Goal: Browse casually: Explore the website without a specific task or goal

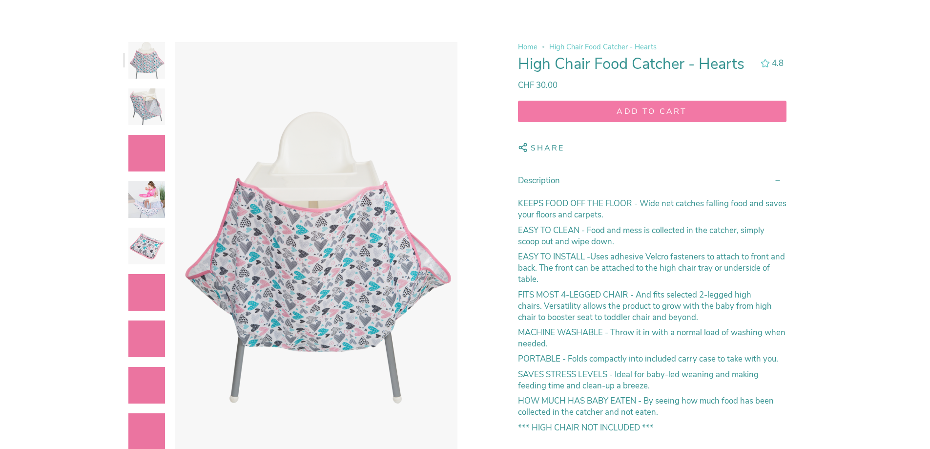
scroll to position [195, 0]
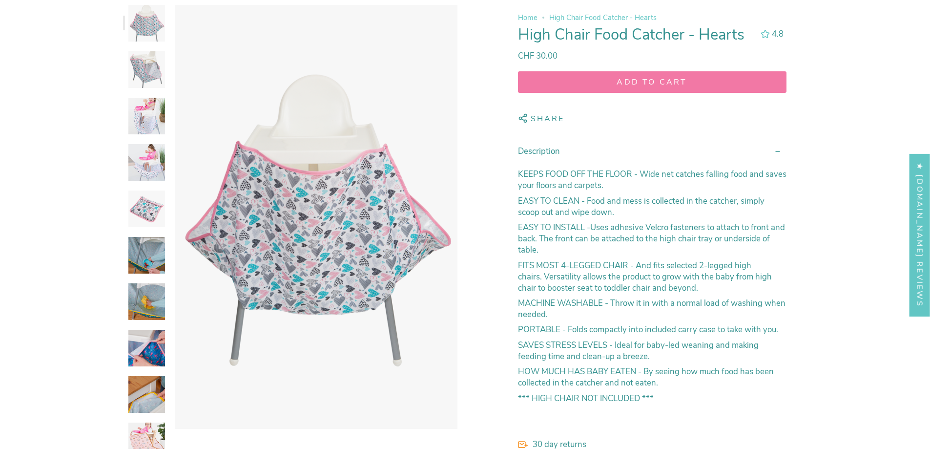
select select "pictures-first"
click at [145, 28] on img at bounding box center [146, 23] width 37 height 37
click at [151, 75] on img at bounding box center [146, 69] width 37 height 37
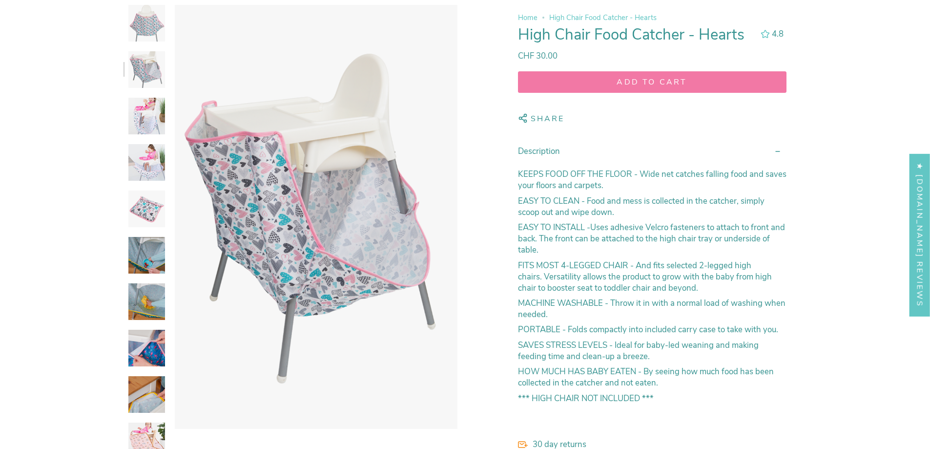
click at [147, 123] on img at bounding box center [146, 116] width 37 height 37
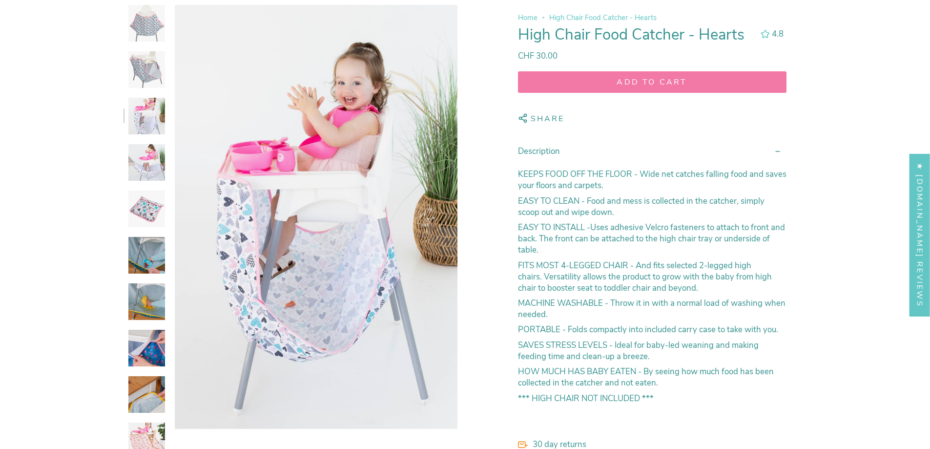
click at [152, 154] on img at bounding box center [146, 162] width 37 height 37
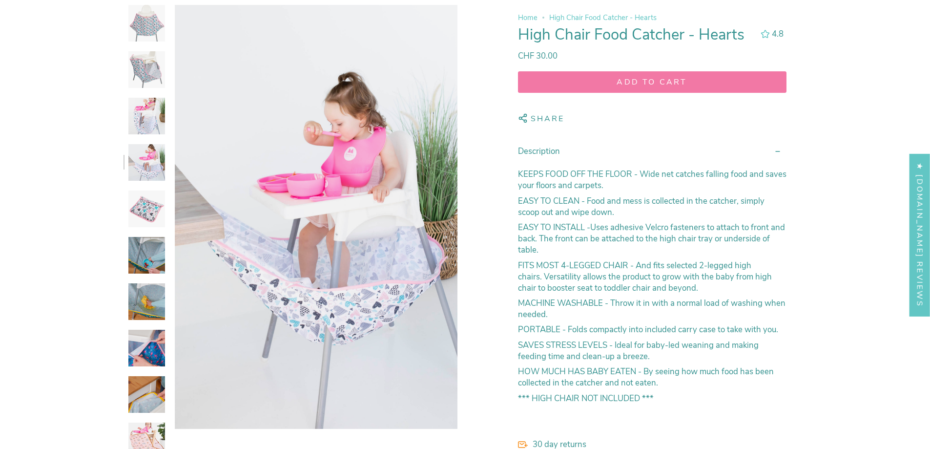
click at [157, 200] on img at bounding box center [146, 208] width 37 height 37
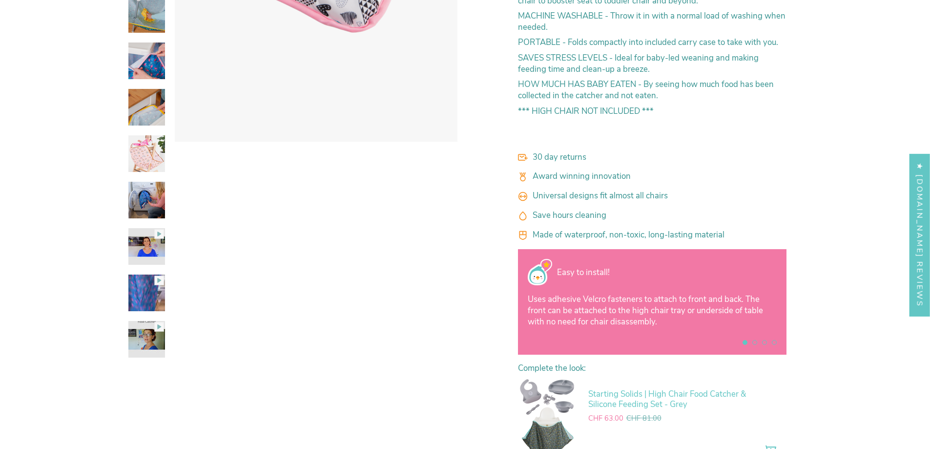
scroll to position [488, 0]
